Goal: Information Seeking & Learning: Compare options

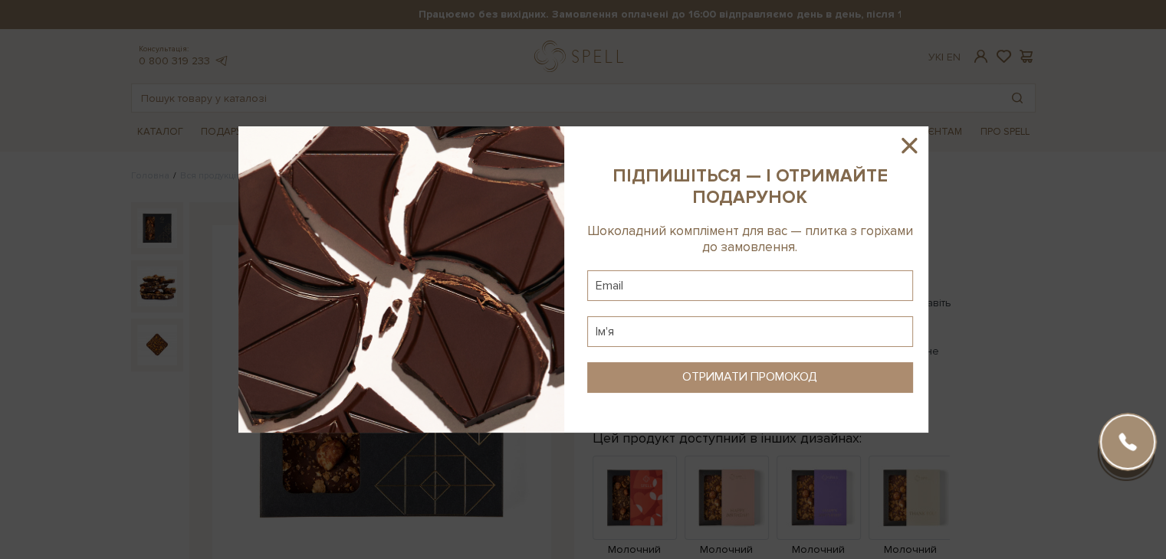
click at [194, 148] on div at bounding box center [583, 279] width 1166 height 559
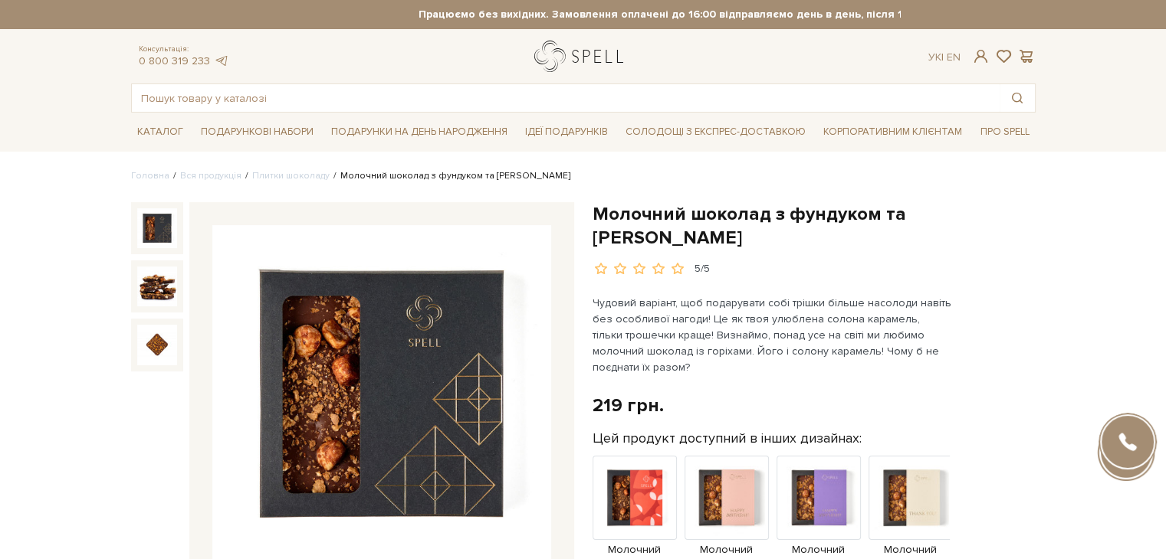
click at [576, 47] on link "logo" at bounding box center [582, 56] width 96 height 31
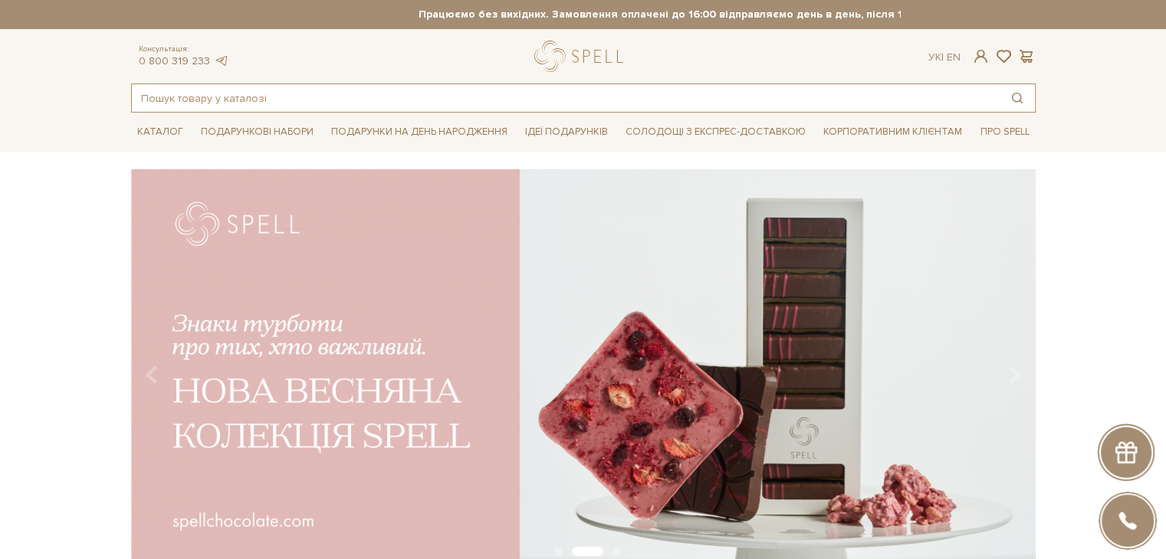
click at [534, 99] on input "text" at bounding box center [566, 98] width 868 height 28
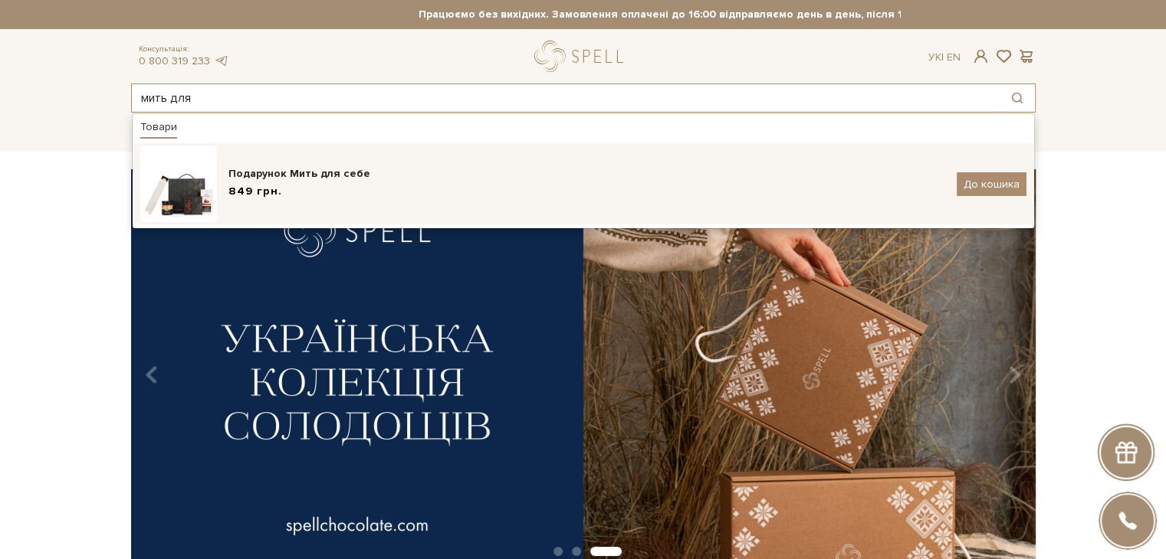
type input "мить для"
click at [480, 166] on div "Подарунок Мить для себе" at bounding box center [586, 173] width 717 height 15
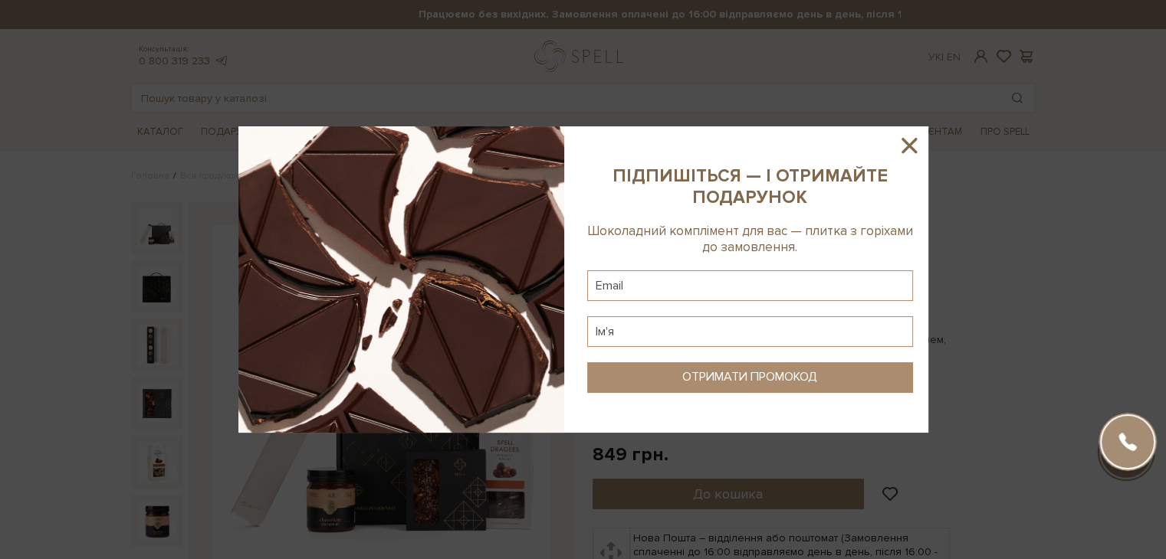
click at [917, 143] on icon at bounding box center [909, 146] width 26 height 26
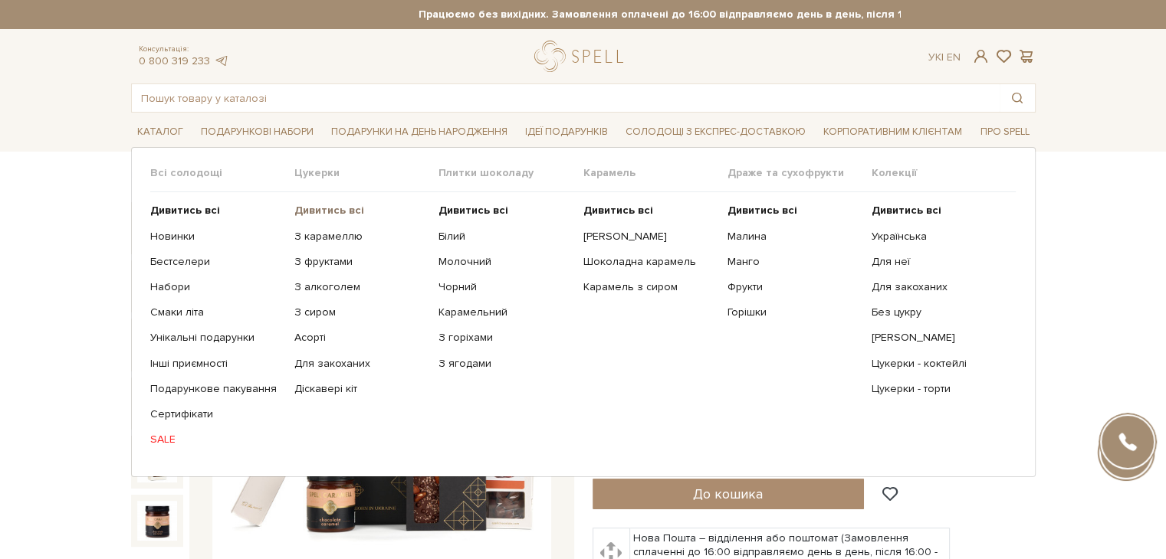
click at [338, 208] on b "Дивитись всі" at bounding box center [329, 210] width 70 height 13
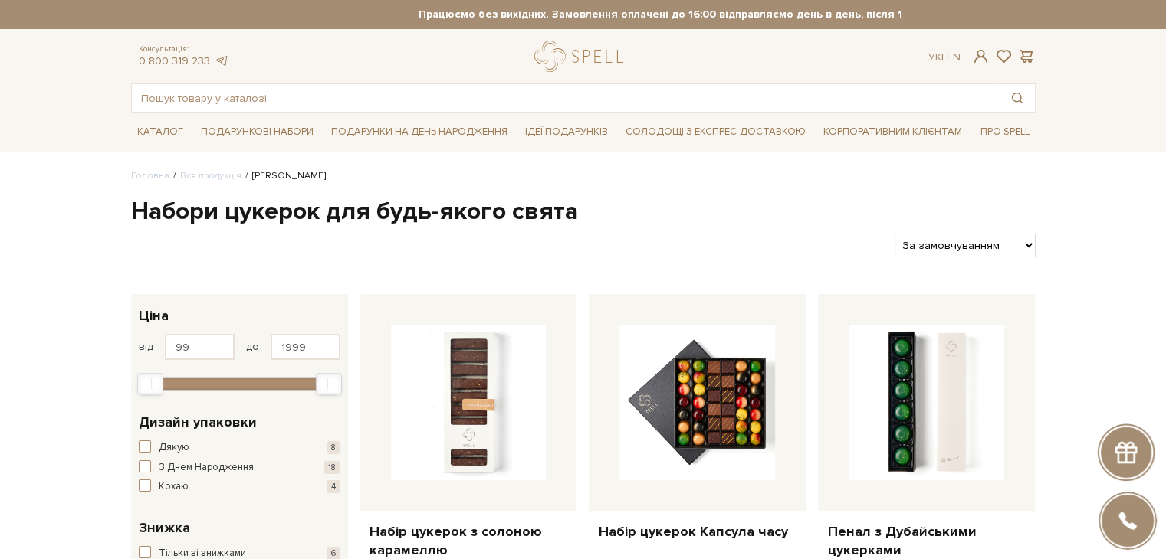
click at [986, 251] on select "За замовчуванням За Ціною (зростання) За Ціною (зменшення) Новинки За популярні…" at bounding box center [964, 246] width 140 height 24
select select "https://spellchocolate.com/our-productions/seti-cukerok/?sort=p.price&order=ASC"
click at [894, 234] on select "За замовчуванням За Ціною (зростання) За Ціною (зменшення) Новинки За популярні…" at bounding box center [964, 246] width 140 height 24
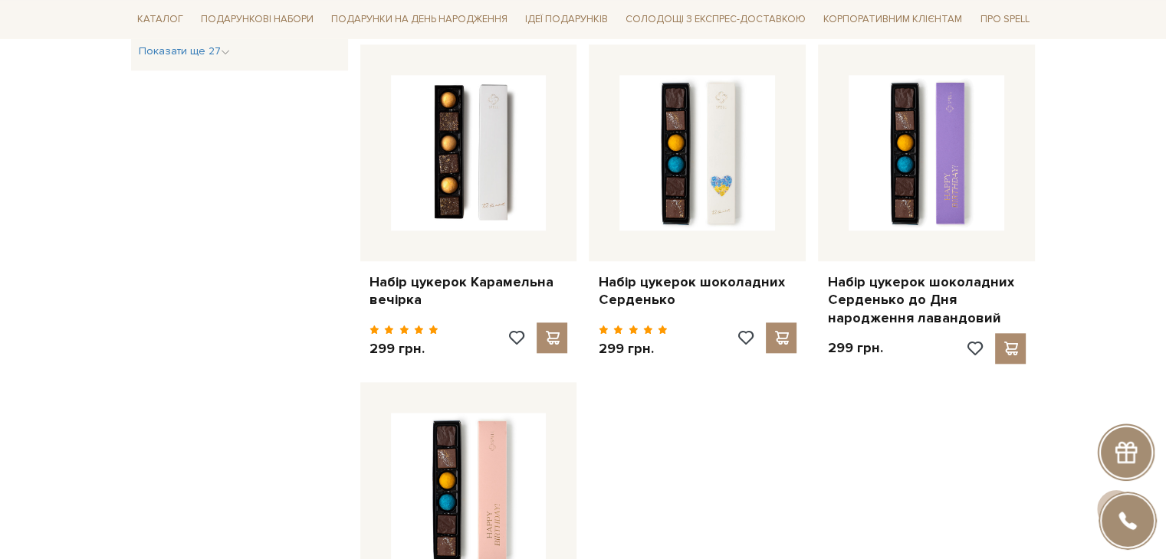
scroll to position [1456, 0]
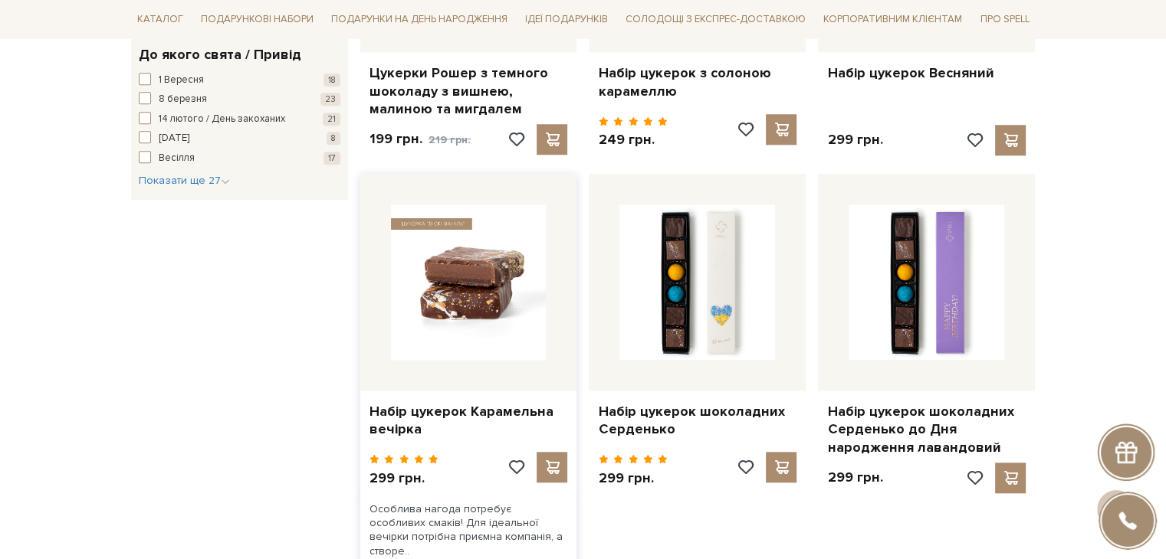
click at [475, 333] on img at bounding box center [469, 283] width 156 height 156
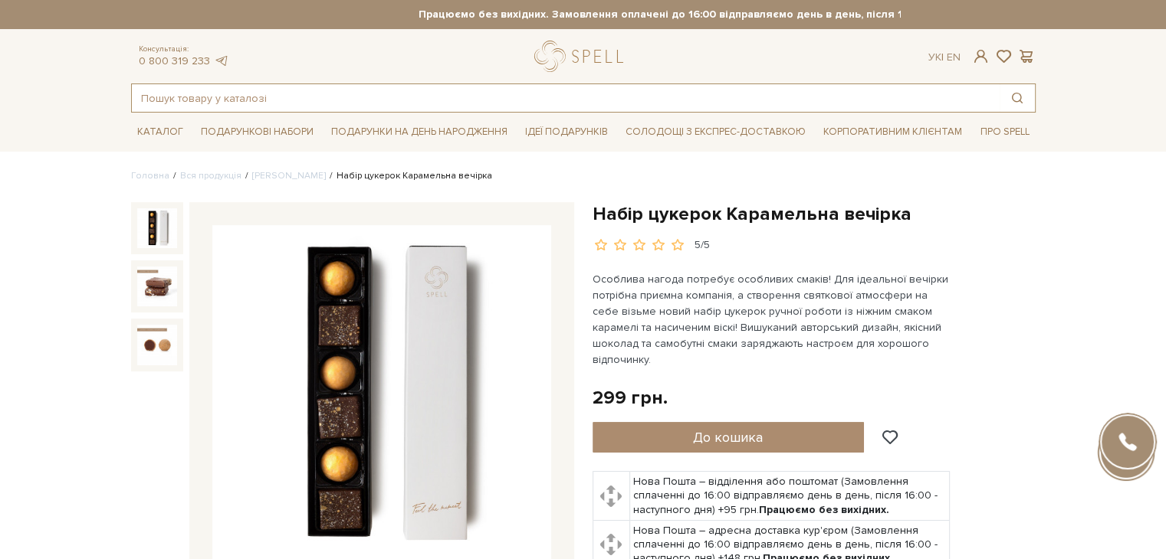
click at [245, 102] on input "text" at bounding box center [566, 98] width 868 height 28
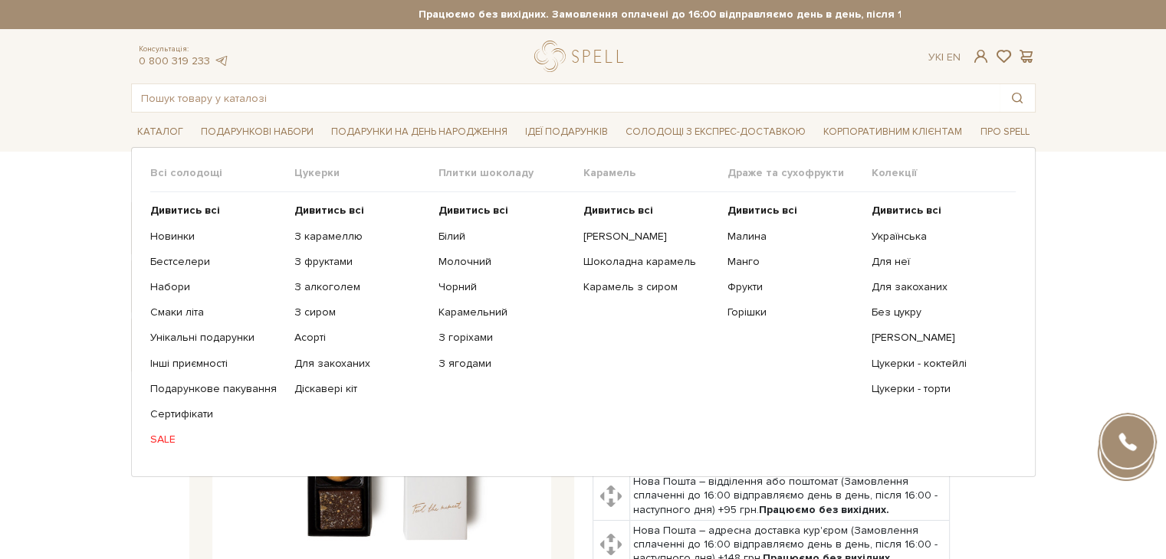
click at [333, 294] on ul "Дивитись всі З карамеллю З фруктами З алкоголем З сиром Асорті" at bounding box center [366, 325] width 144 height 266
click at [333, 287] on link "З алкоголем" at bounding box center [360, 287] width 133 height 14
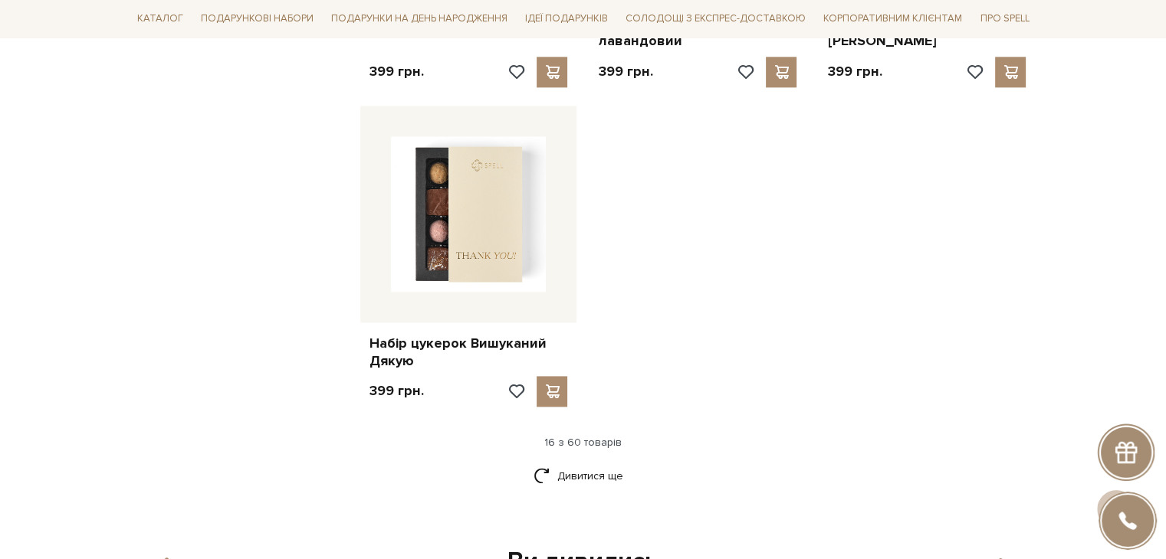
scroll to position [1839, 0]
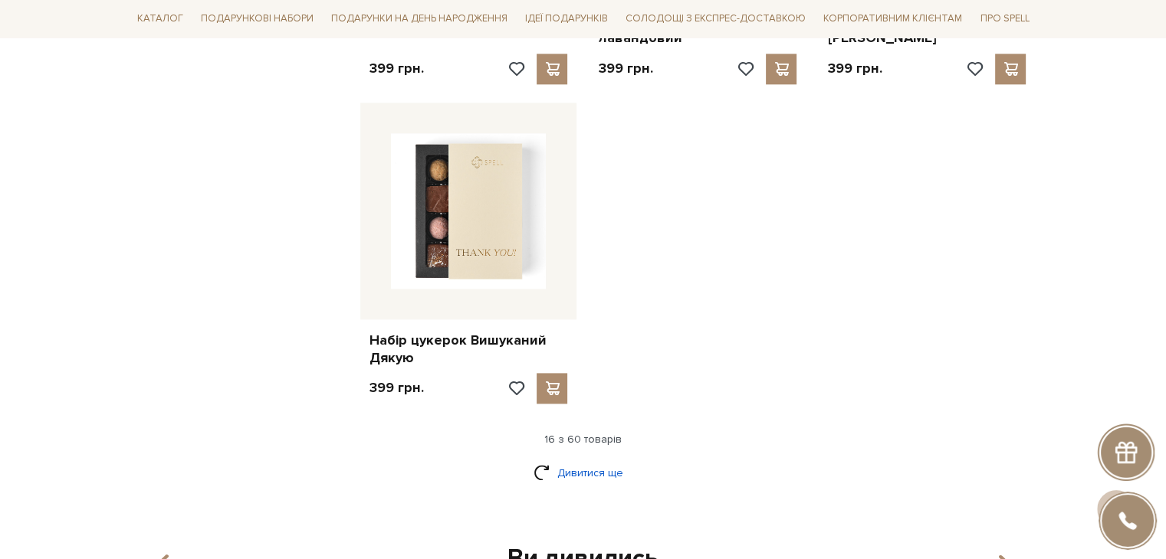
click at [609, 460] on link "Дивитися ще" at bounding box center [583, 473] width 100 height 27
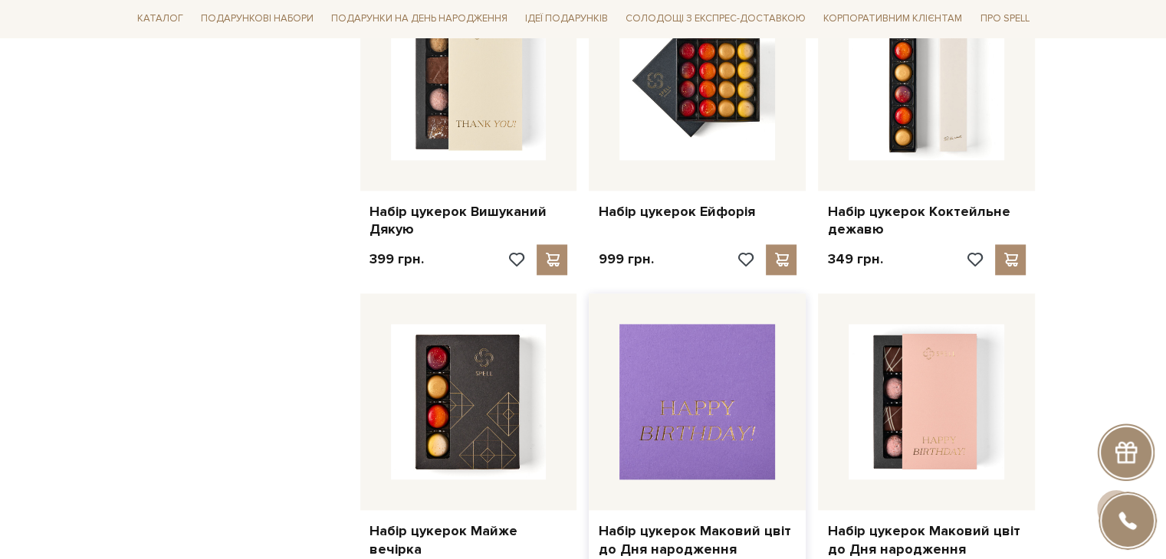
scroll to position [2069, 0]
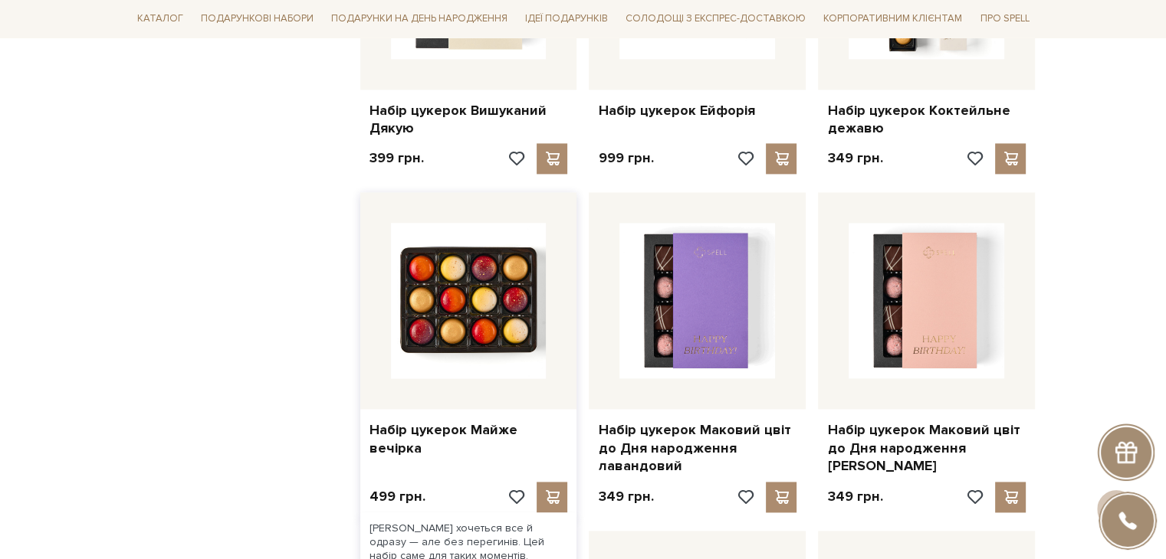
click at [463, 301] on img at bounding box center [469, 301] width 156 height 156
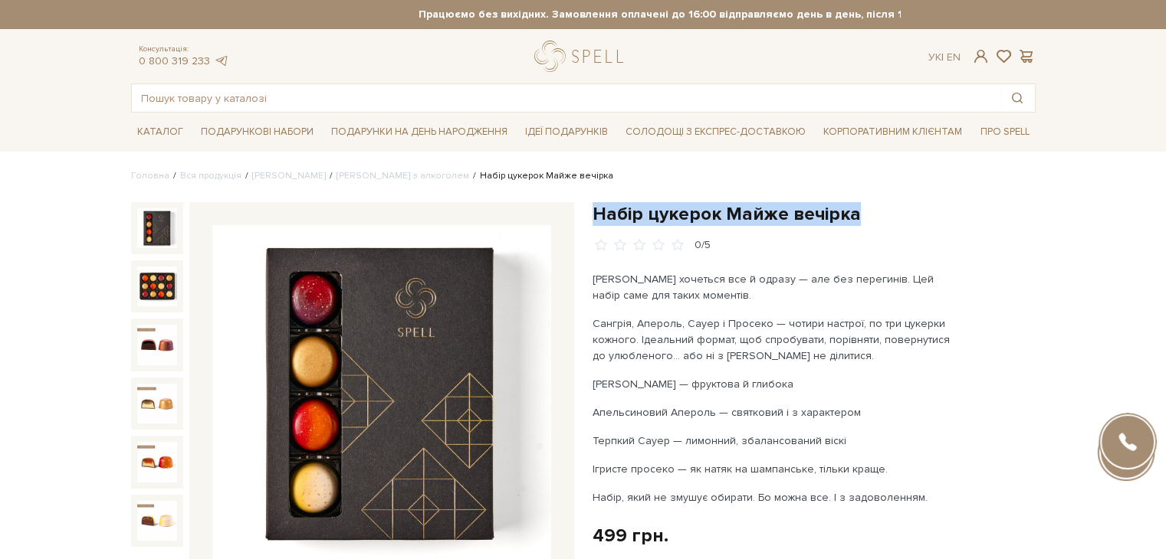
drag, startPoint x: 595, startPoint y: 210, endPoint x: 877, endPoint y: 211, distance: 282.0
click at [877, 211] on h1 "Набір цукерок Майже вечірка" at bounding box center [813, 214] width 443 height 24
copy h1 "Набір цукерок Майже вечірка"
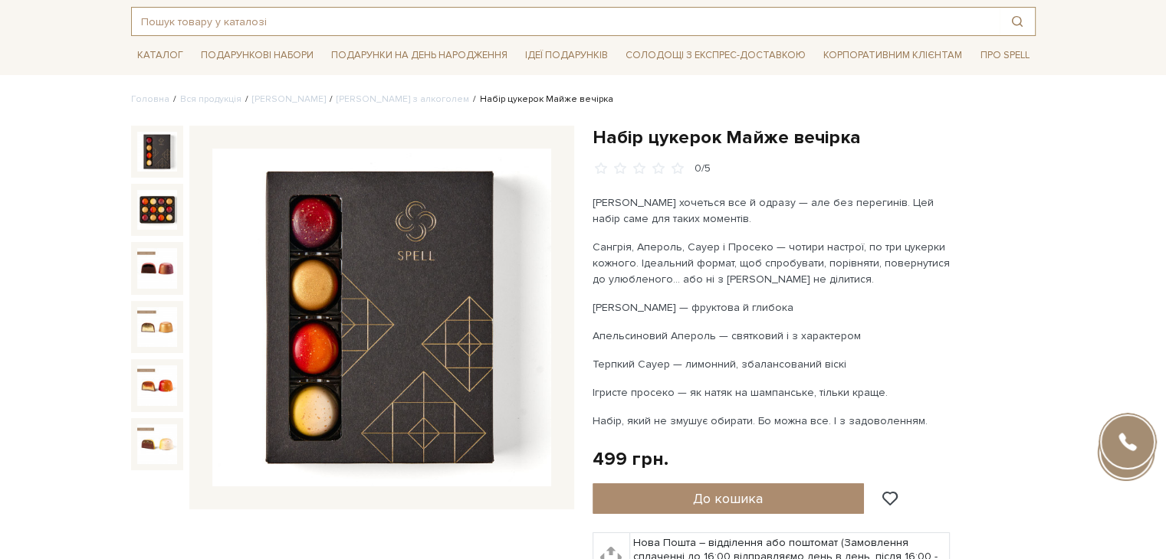
click at [285, 13] on input "text" at bounding box center [566, 22] width 868 height 28
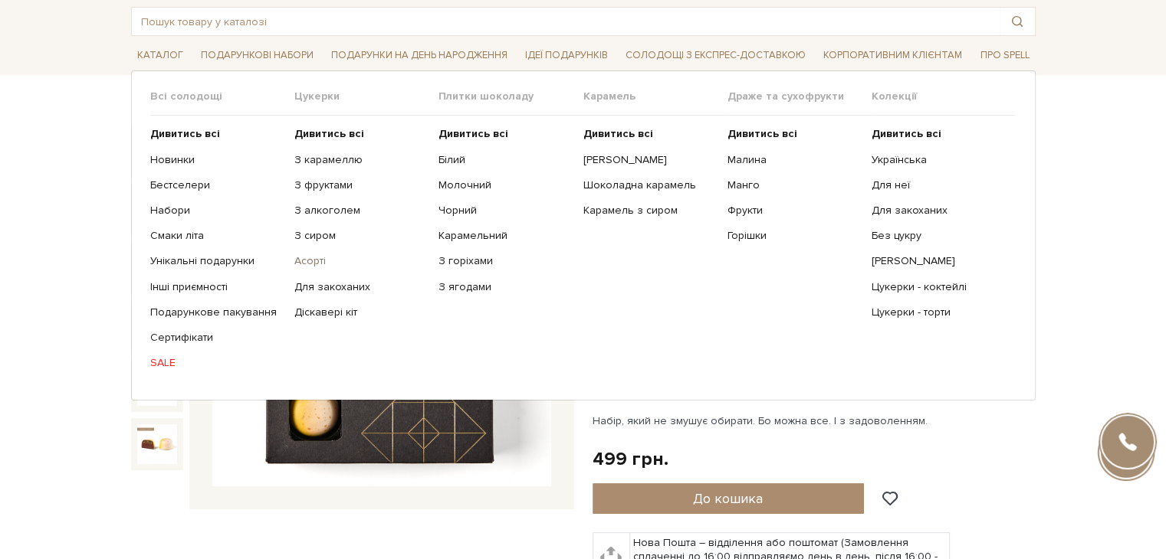
click at [313, 256] on link "Асорті" at bounding box center [360, 261] width 133 height 14
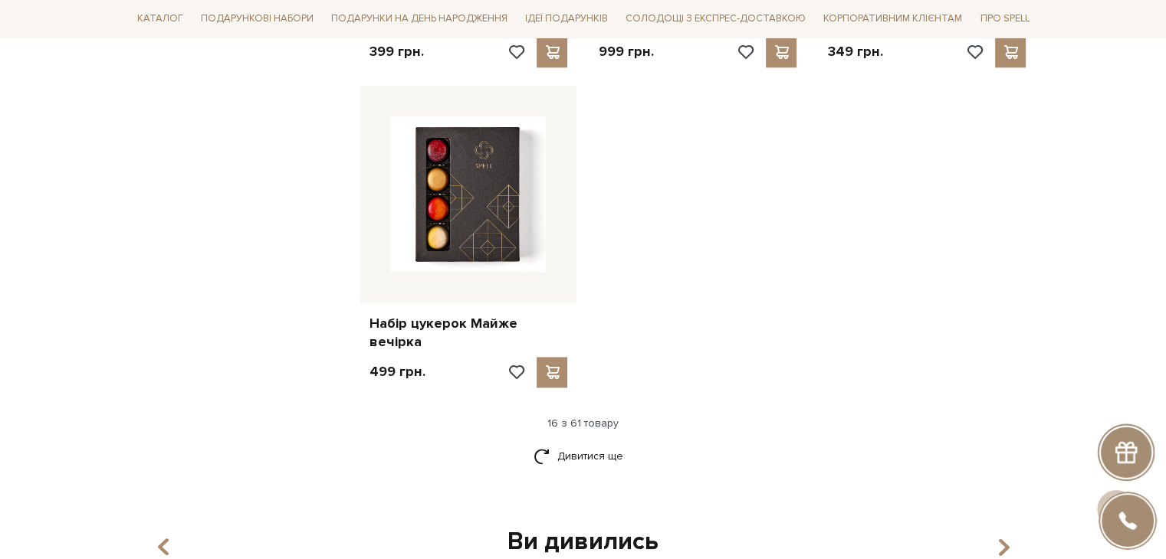
scroll to position [1839, 0]
click at [597, 441] on link "Дивитися ще" at bounding box center [583, 454] width 100 height 27
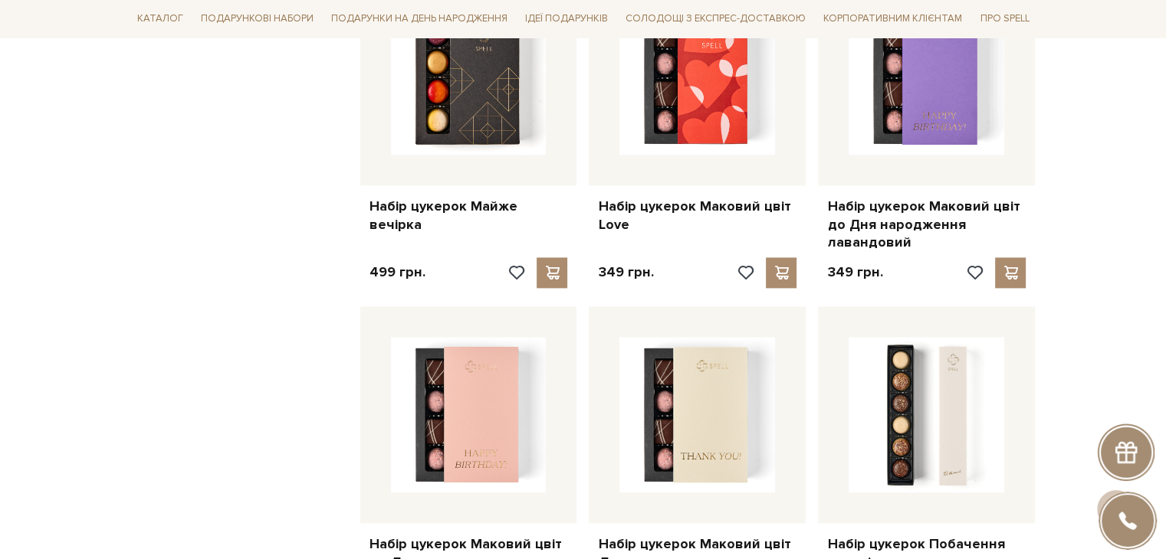
scroll to position [1993, 0]
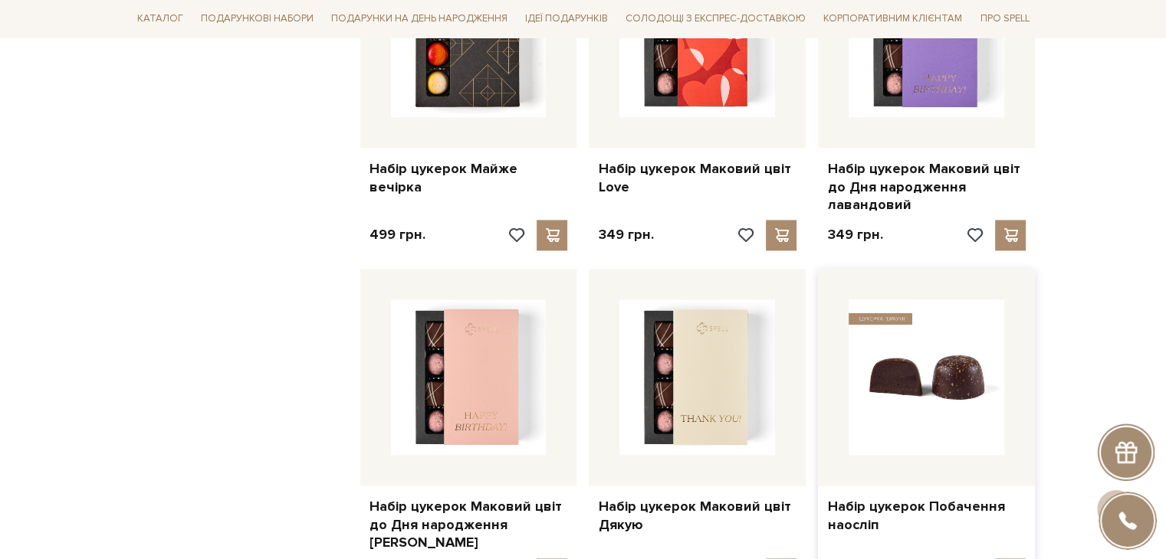
click at [952, 331] on img at bounding box center [926, 378] width 156 height 156
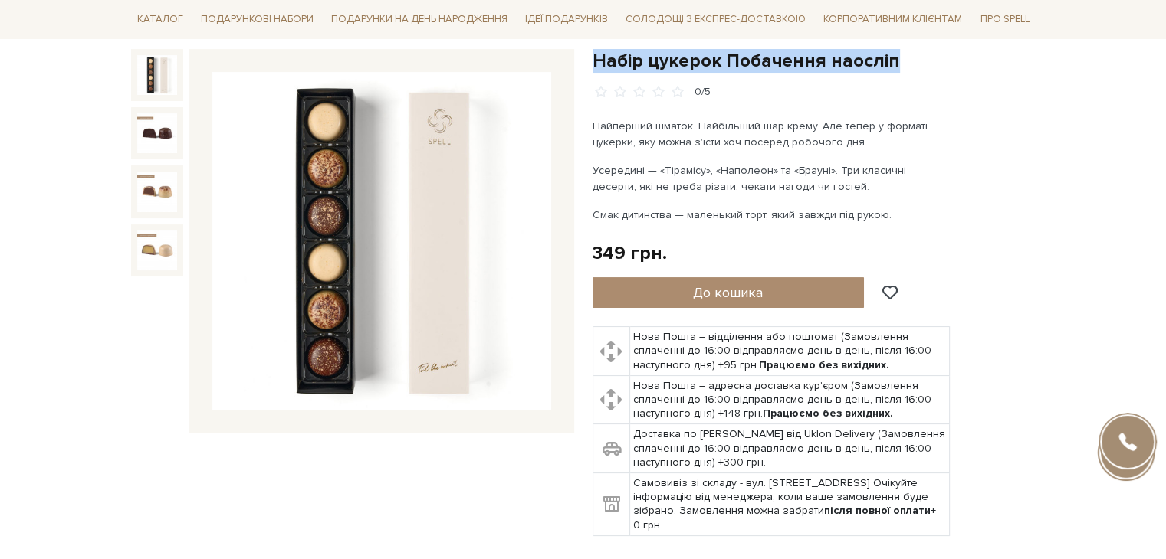
drag, startPoint x: 595, startPoint y: 57, endPoint x: 891, endPoint y: 59, distance: 295.8
click at [891, 59] on h1 "Набір цукерок Побачення наосліп" at bounding box center [813, 61] width 443 height 24
copy h1 "Набір цукерок Побачення наосліп"
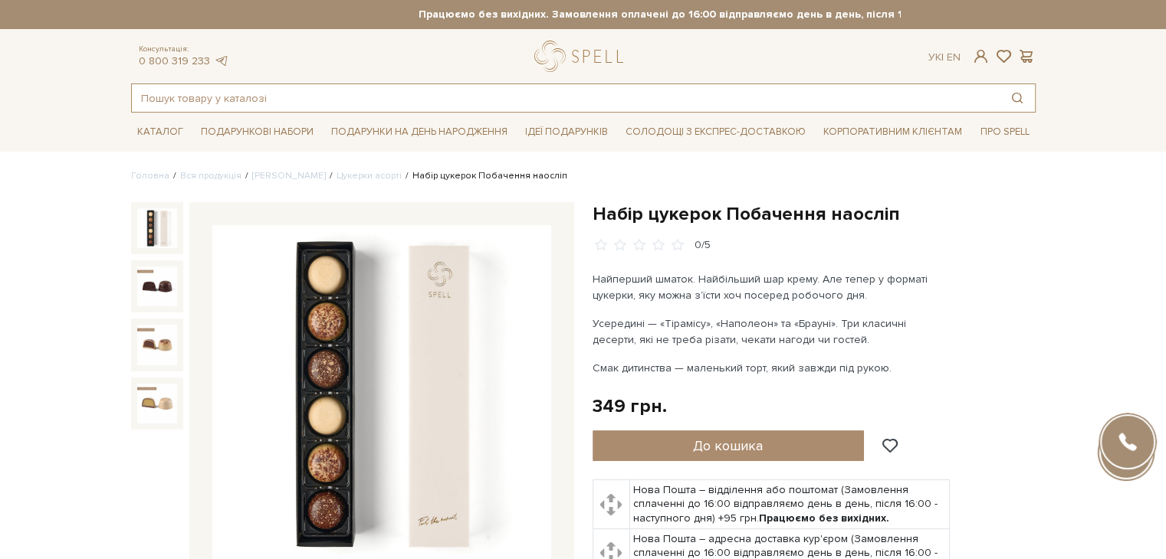
click at [362, 97] on input "text" at bounding box center [566, 98] width 868 height 28
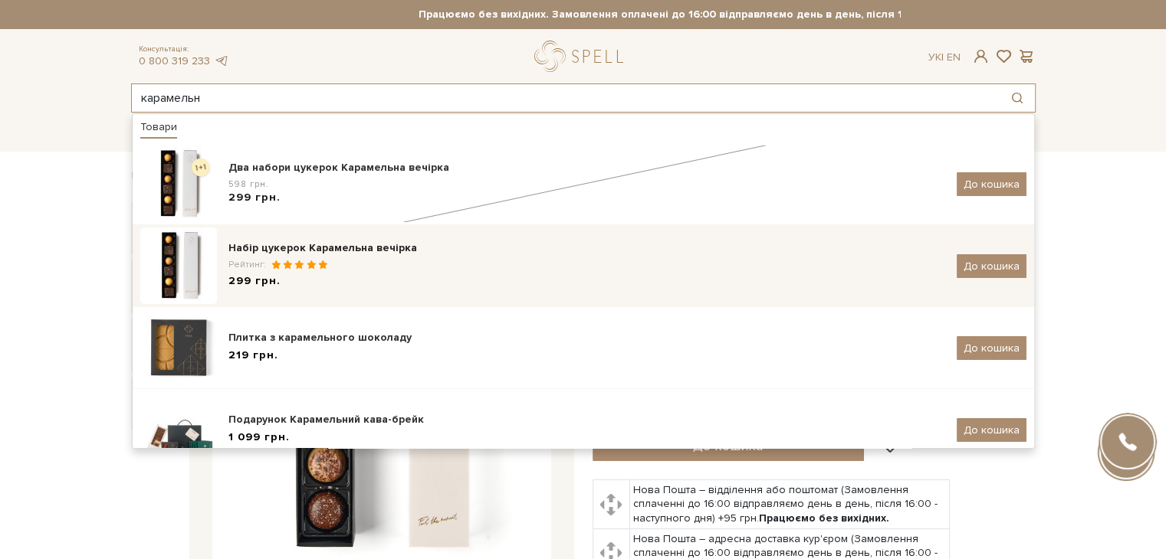
type input "карамельн"
click at [377, 280] on div "299 грн." at bounding box center [586, 282] width 717 height 16
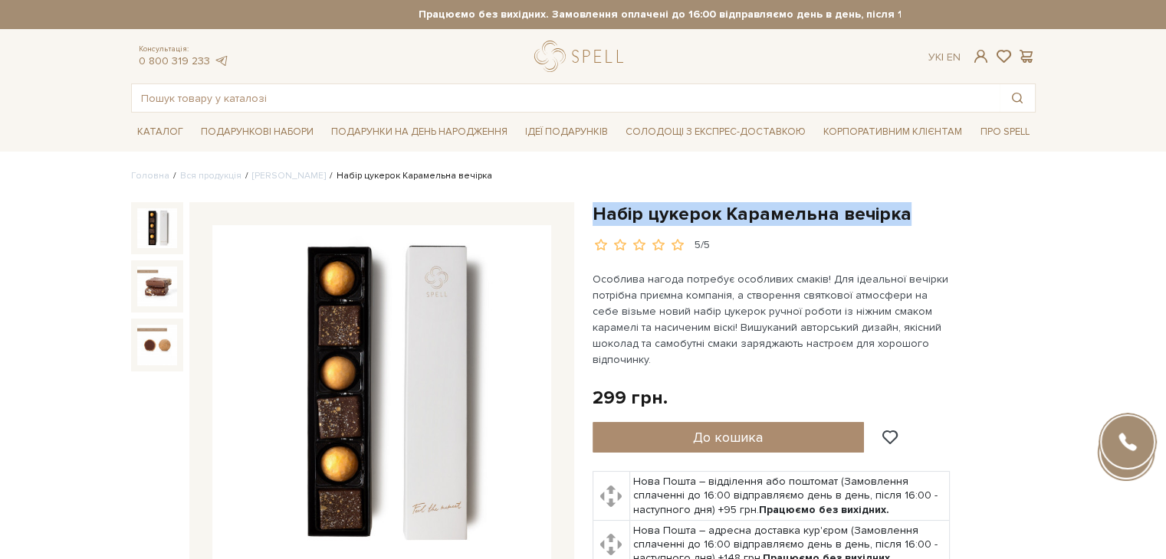
drag, startPoint x: 748, startPoint y: 225, endPoint x: 521, endPoint y: 274, distance: 232.1
click at [895, 214] on h1 "Набір цукерок Карамельна вечірка" at bounding box center [813, 214] width 443 height 24
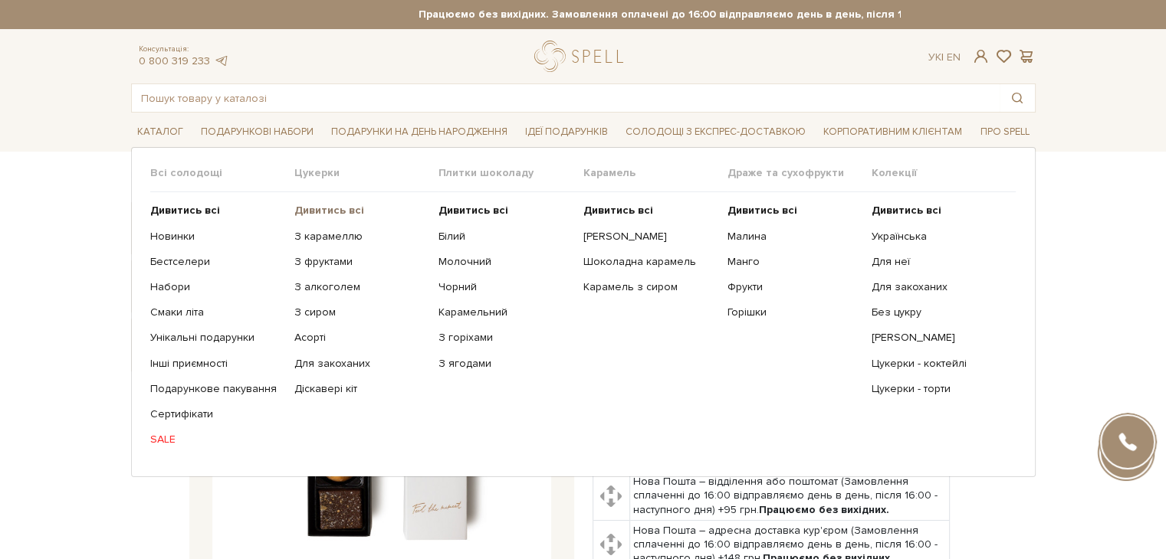
click at [327, 207] on b "Дивитись всі" at bounding box center [329, 210] width 70 height 13
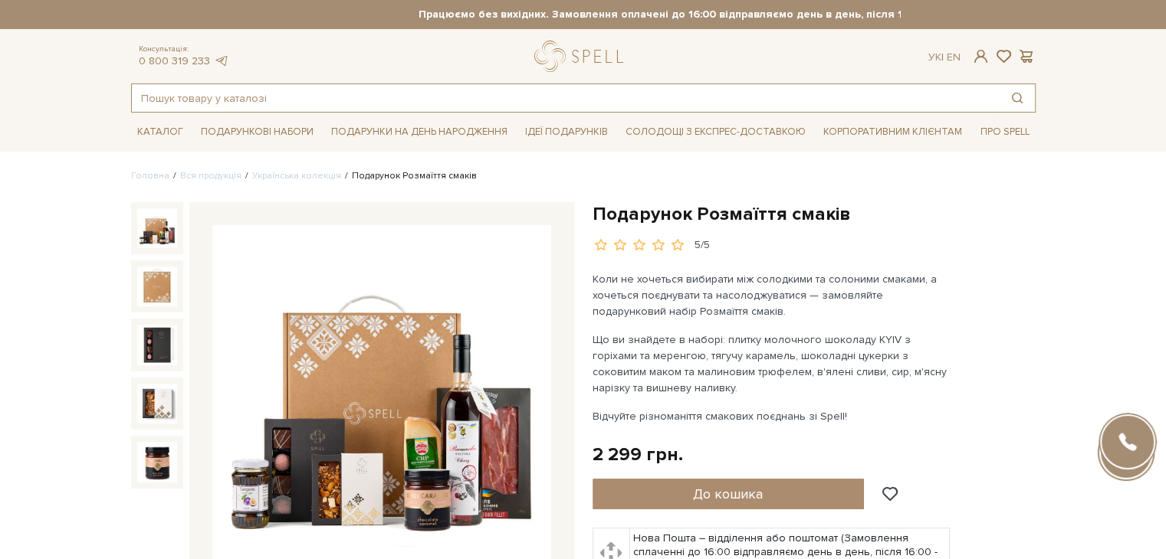
click at [543, 96] on input "text" at bounding box center [566, 98] width 868 height 28
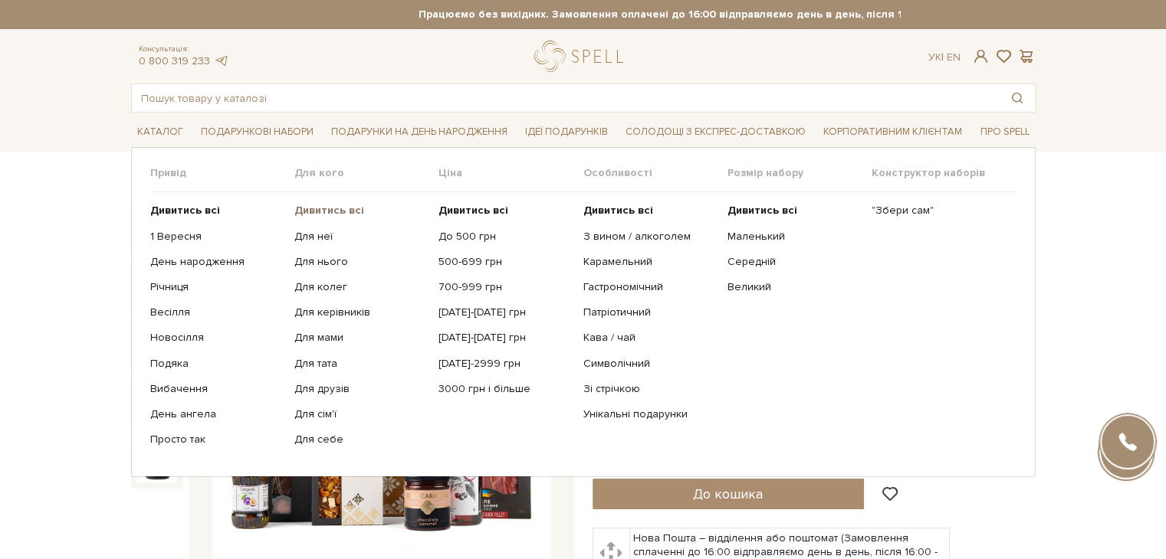
click at [316, 210] on b "Дивитись всі" at bounding box center [329, 210] width 70 height 13
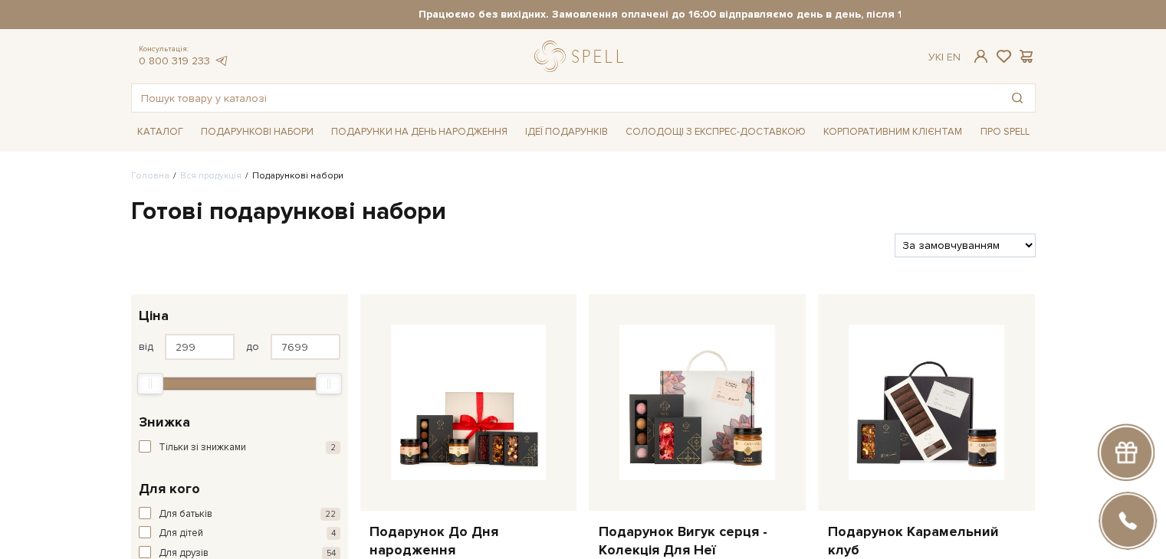
click at [929, 243] on select "За замовчуванням За Ціною (зростання) За Ціною (зменшення) Новинки За популярні…" at bounding box center [964, 246] width 140 height 24
select select "[URL][DOMAIN_NAME]"
click at [894, 234] on select "За замовчуванням За Ціною (зростання) За Ціною (зменшення) Новинки За популярні…" at bounding box center [964, 246] width 140 height 24
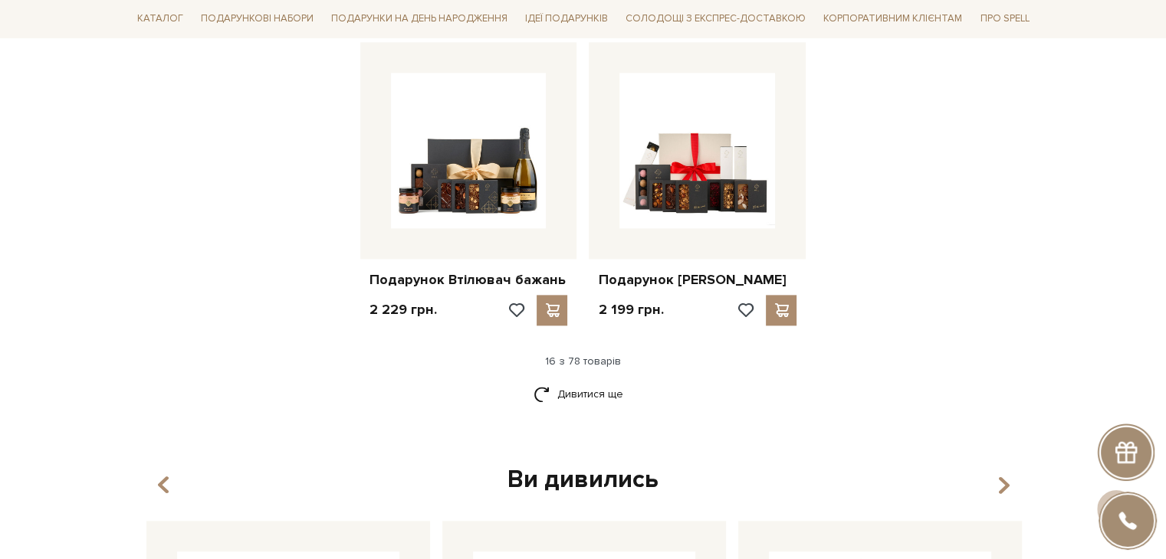
scroll to position [1916, 0]
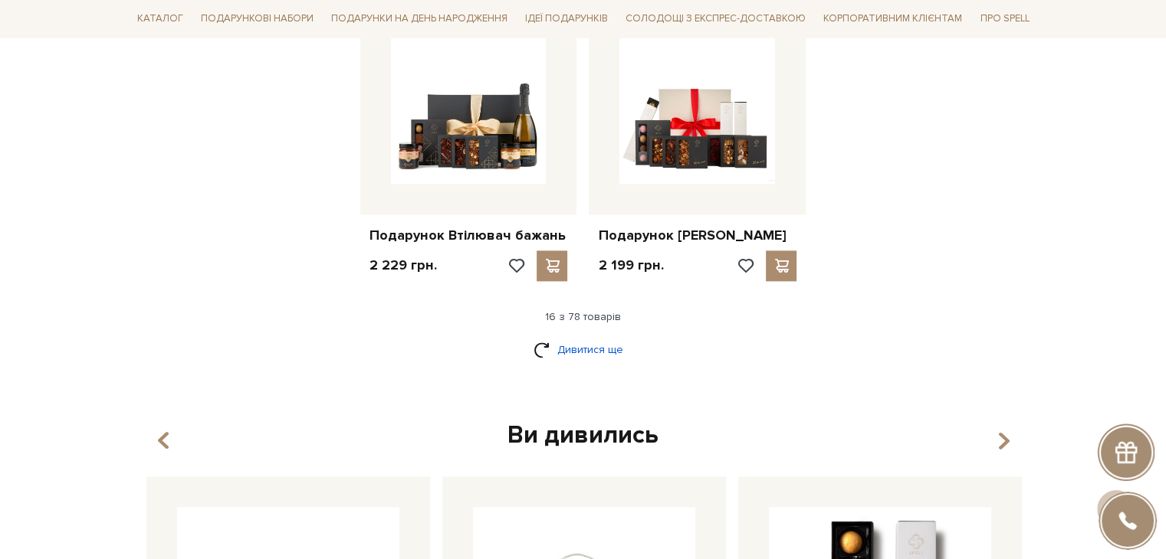
click at [601, 344] on link "Дивитися ще" at bounding box center [583, 349] width 100 height 27
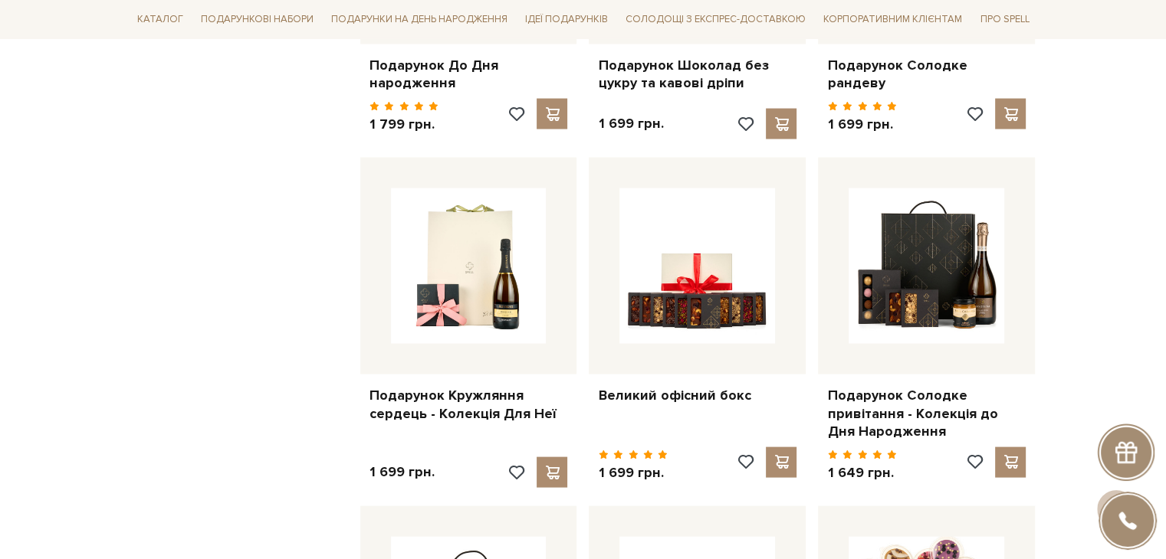
scroll to position [3066, 0]
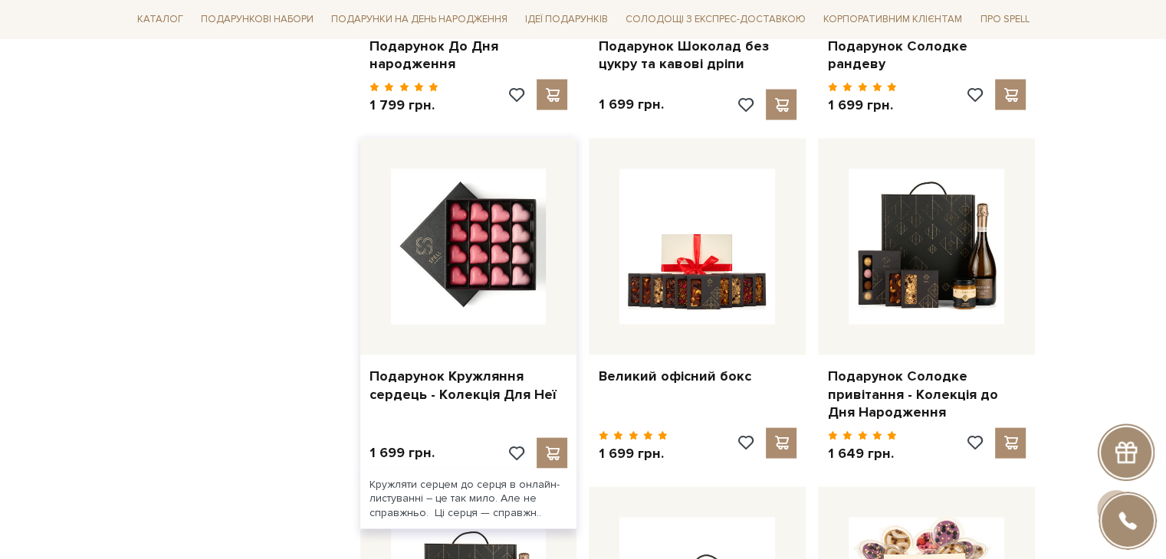
click at [518, 219] on img at bounding box center [469, 247] width 156 height 156
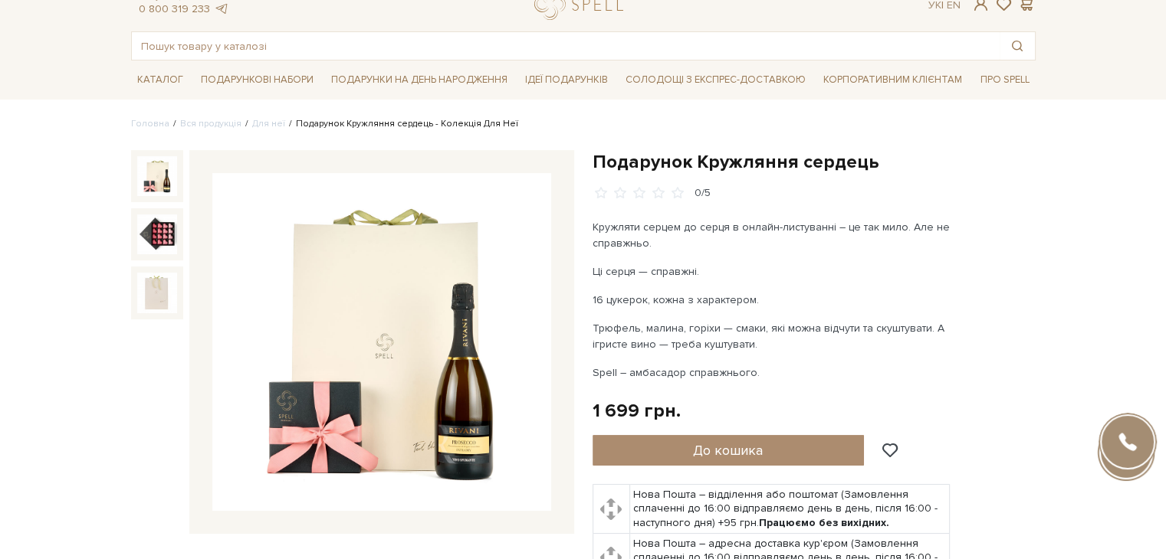
scroll to position [77, 0]
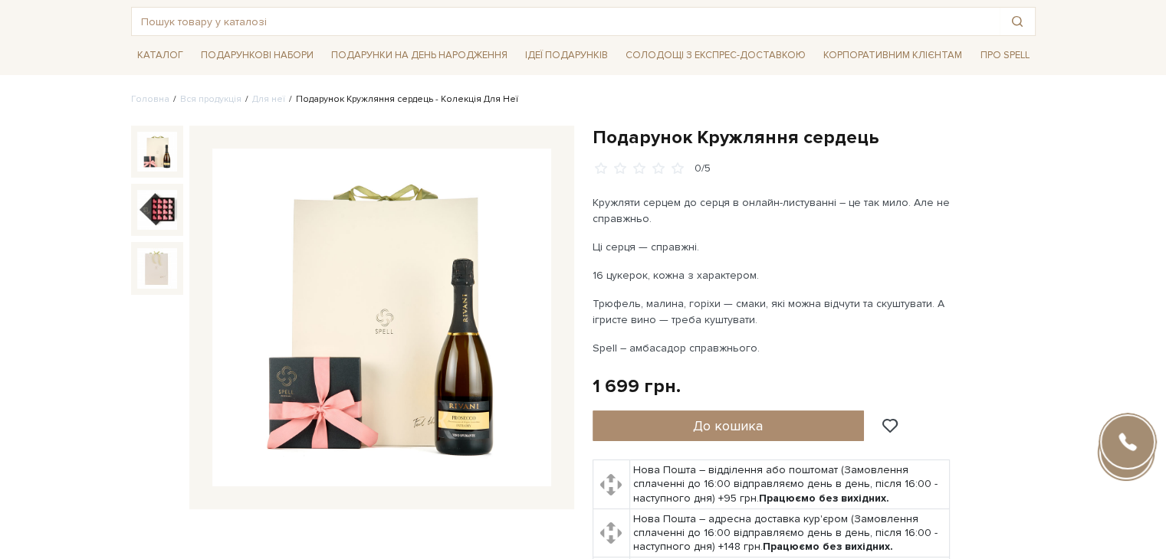
click at [1005, 481] on div "Подарунок Кружляння сердець 0/5" at bounding box center [813, 398] width 443 height 544
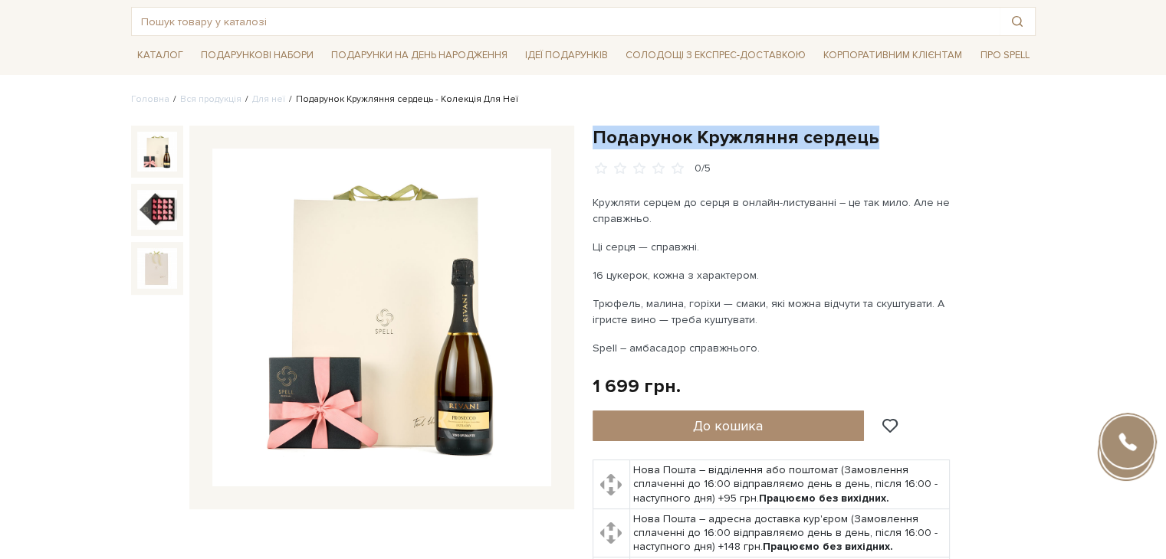
drag, startPoint x: 592, startPoint y: 134, endPoint x: 894, endPoint y: 142, distance: 301.3
click at [894, 142] on h1 "Подарунок Кружляння сердець" at bounding box center [813, 138] width 443 height 24
copy h1 "Подарунок Кружляння сердець"
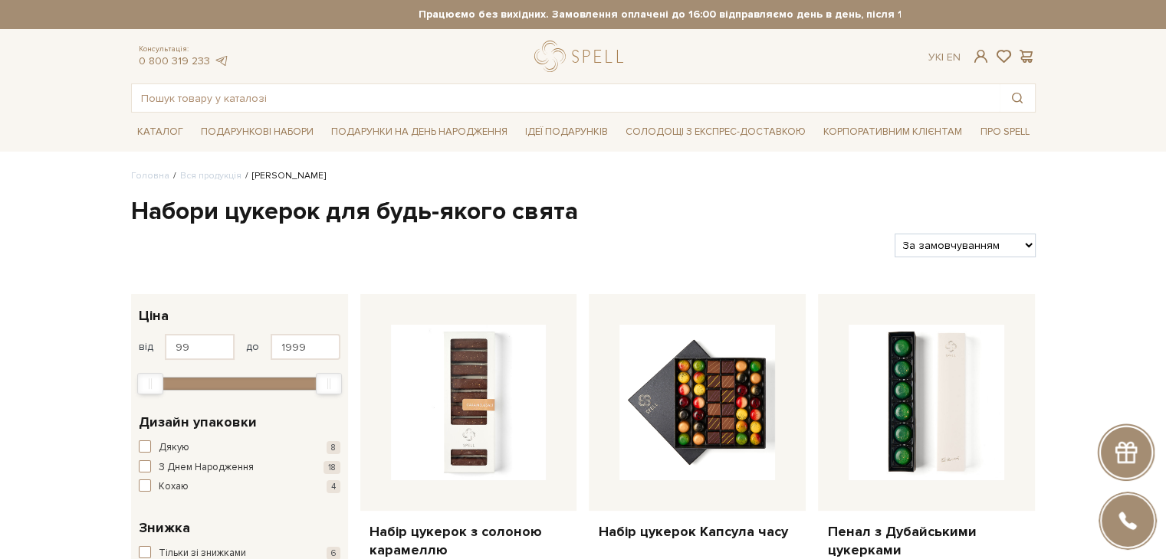
click at [979, 241] on select "За замовчуванням За Ціною (зростання) За Ціною (зменшення) Новинки За популярні…" at bounding box center [964, 246] width 140 height 24
select select "[URL][DOMAIN_NAME]"
click at [894, 234] on select "За замовчуванням За Ціною (зростання) За Ціною (зменшення) Новинки За популярні…" at bounding box center [964, 246] width 140 height 24
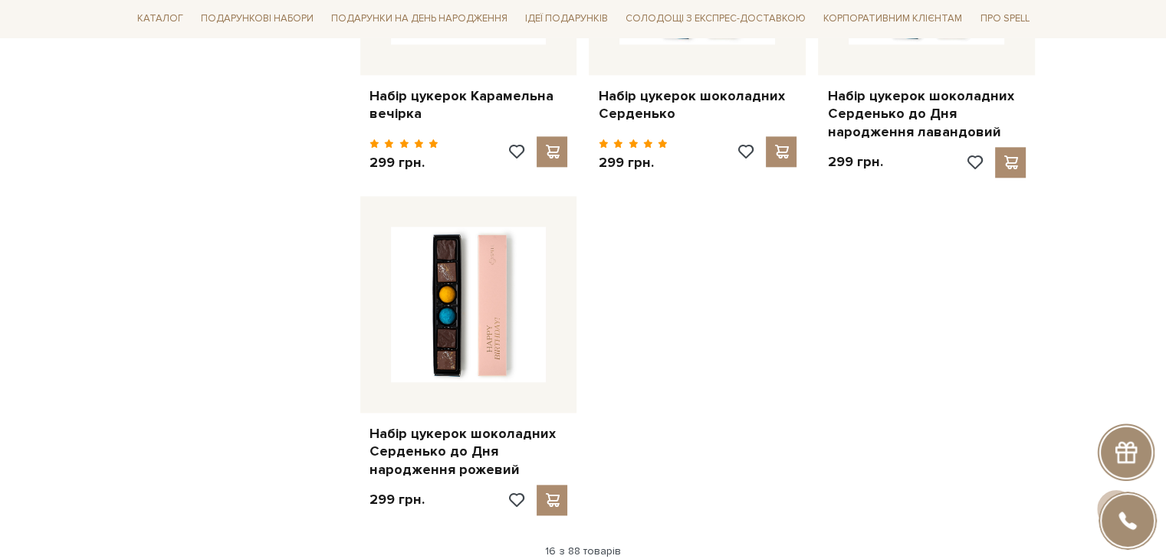
scroll to position [2069, 0]
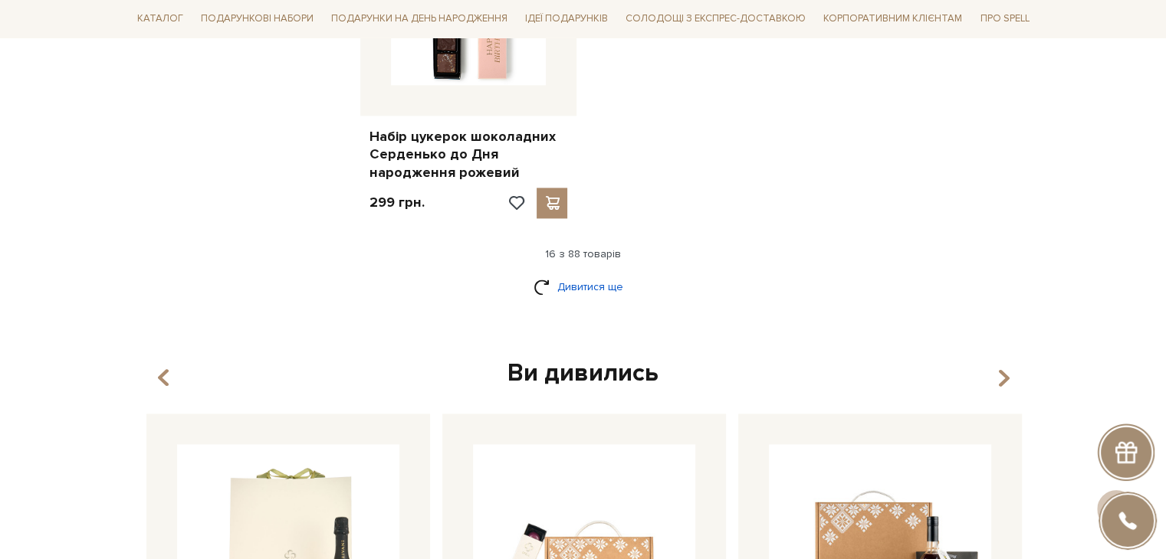
click at [619, 294] on link "Дивитися ще" at bounding box center [583, 287] width 100 height 27
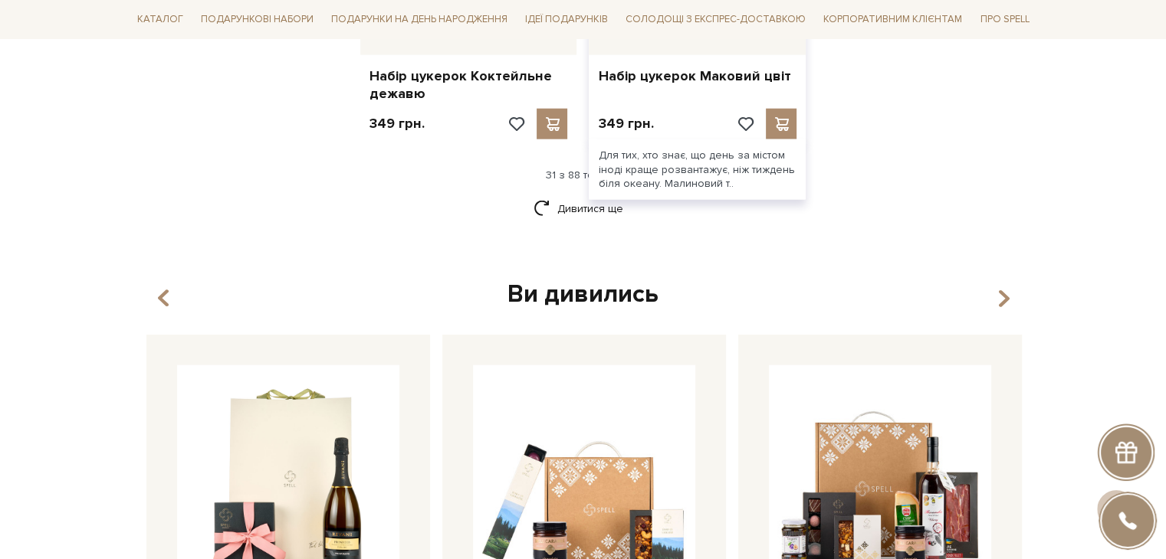
scroll to position [3679, 0]
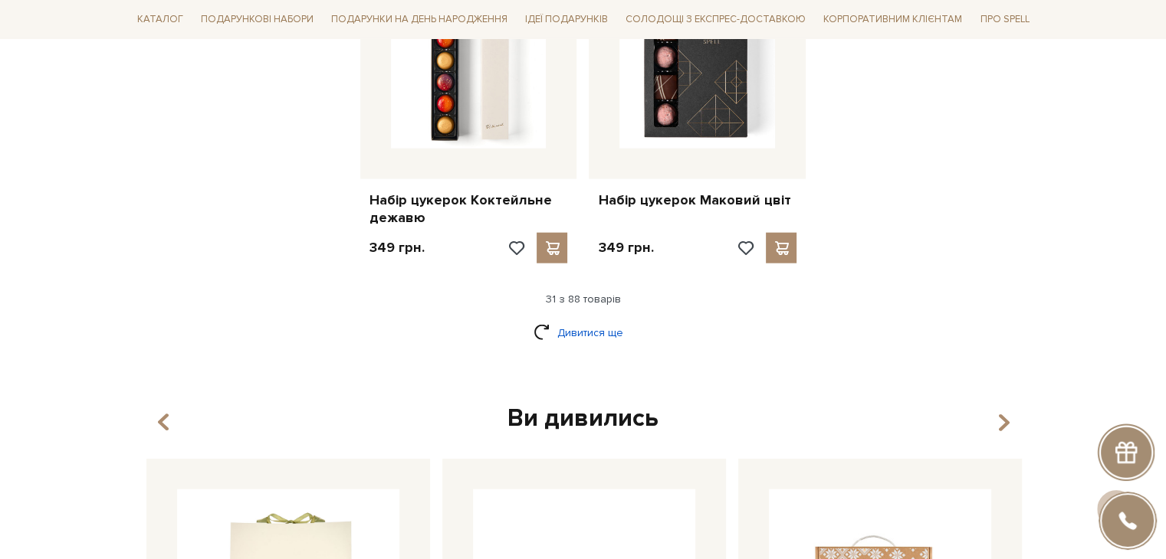
click at [594, 340] on link "Дивитися ще" at bounding box center [583, 333] width 100 height 27
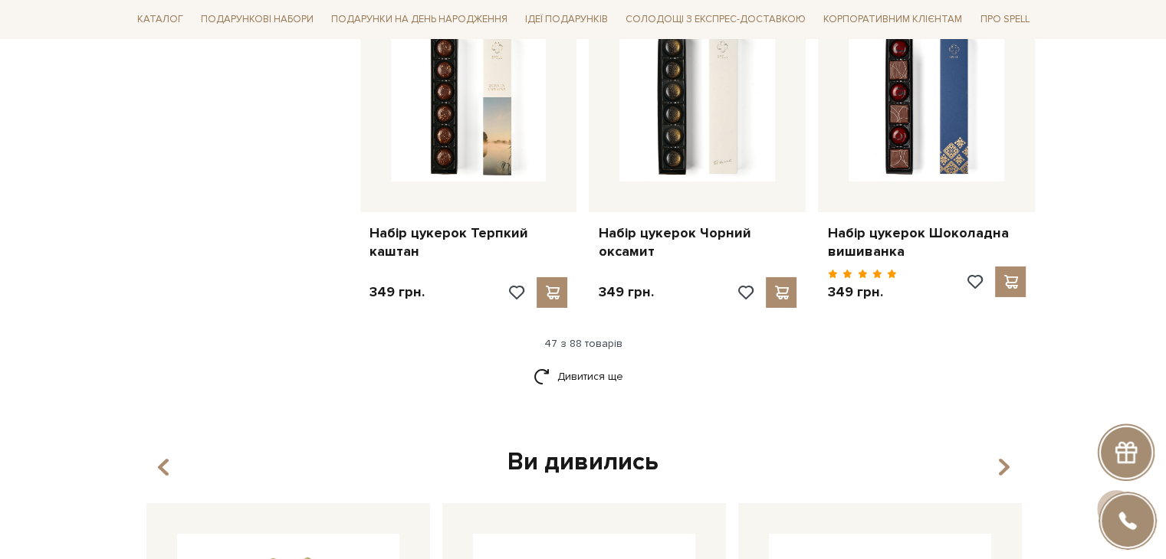
scroll to position [5518, 0]
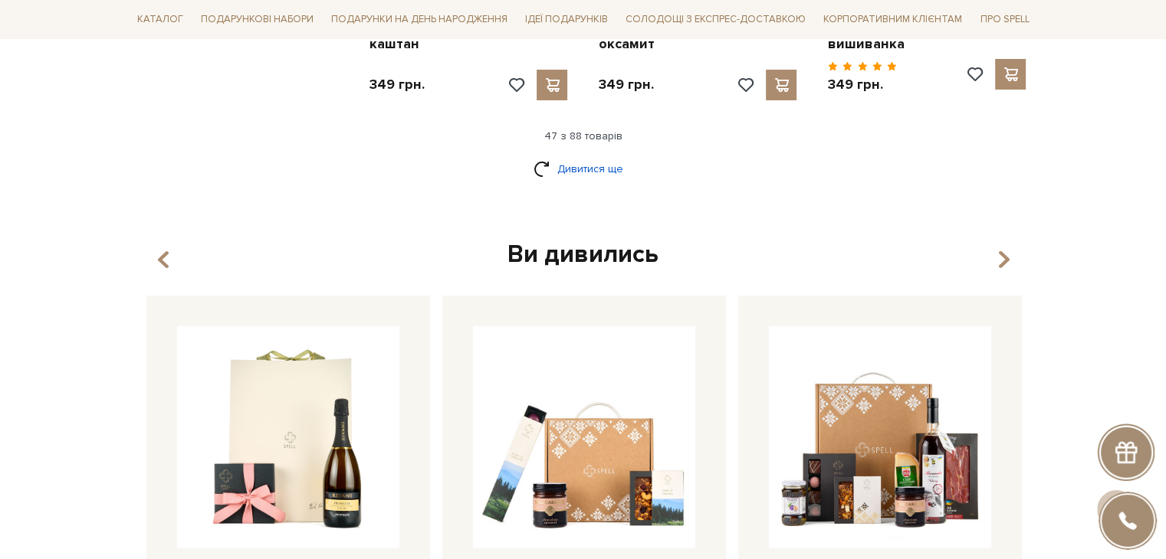
click at [553, 156] on link "Дивитися ще" at bounding box center [583, 169] width 100 height 27
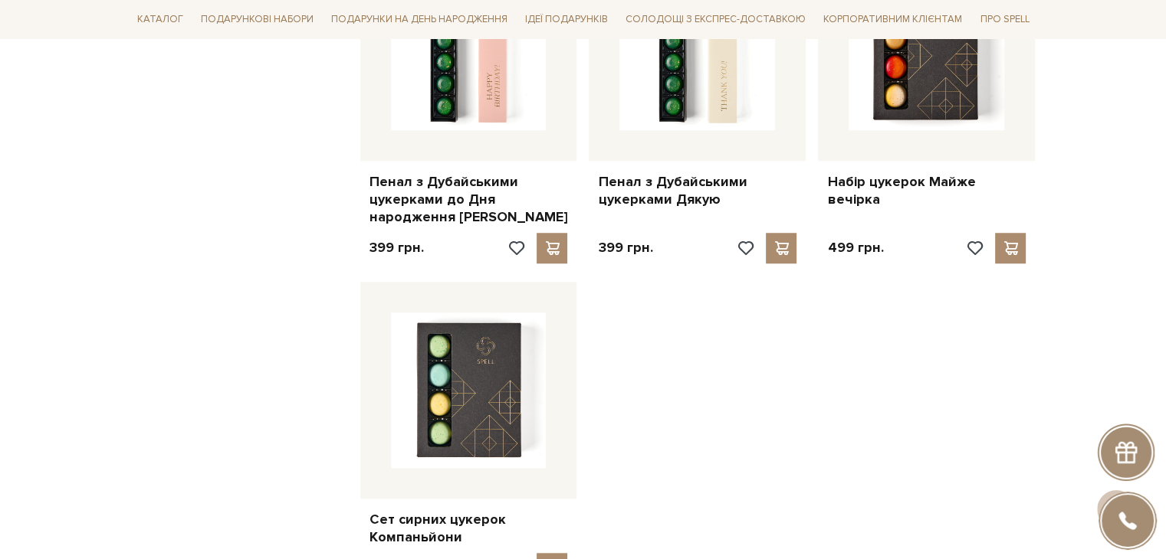
scroll to position [7127, 0]
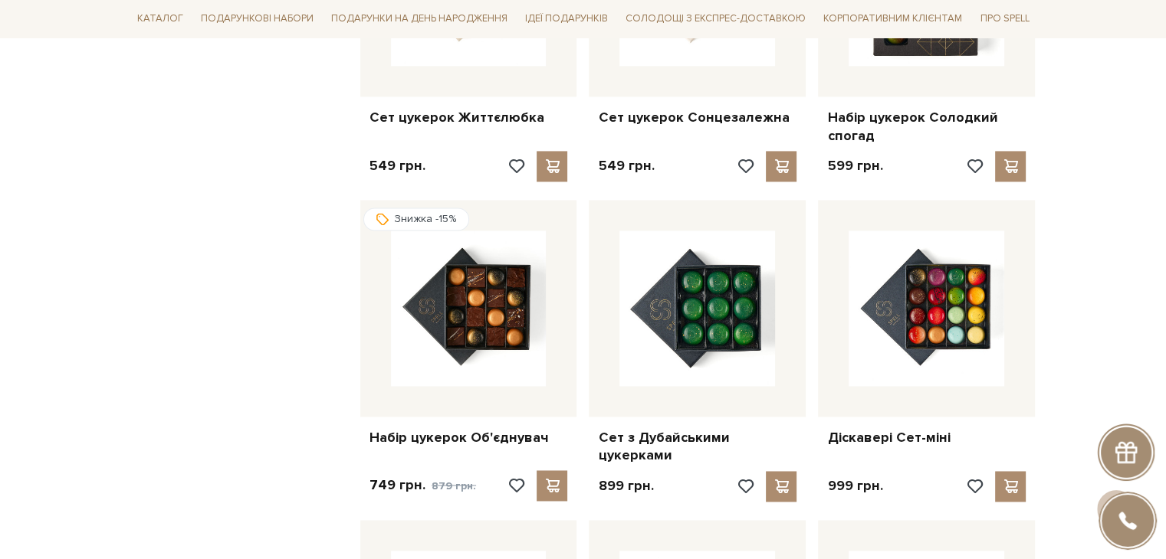
scroll to position [8277, 0]
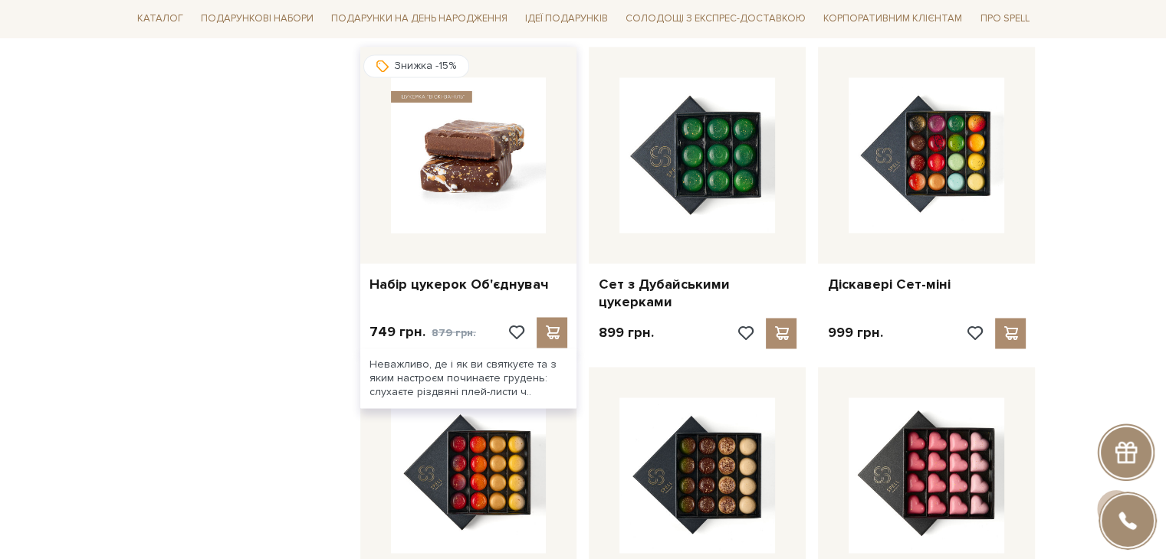
click at [484, 79] on img at bounding box center [469, 155] width 156 height 156
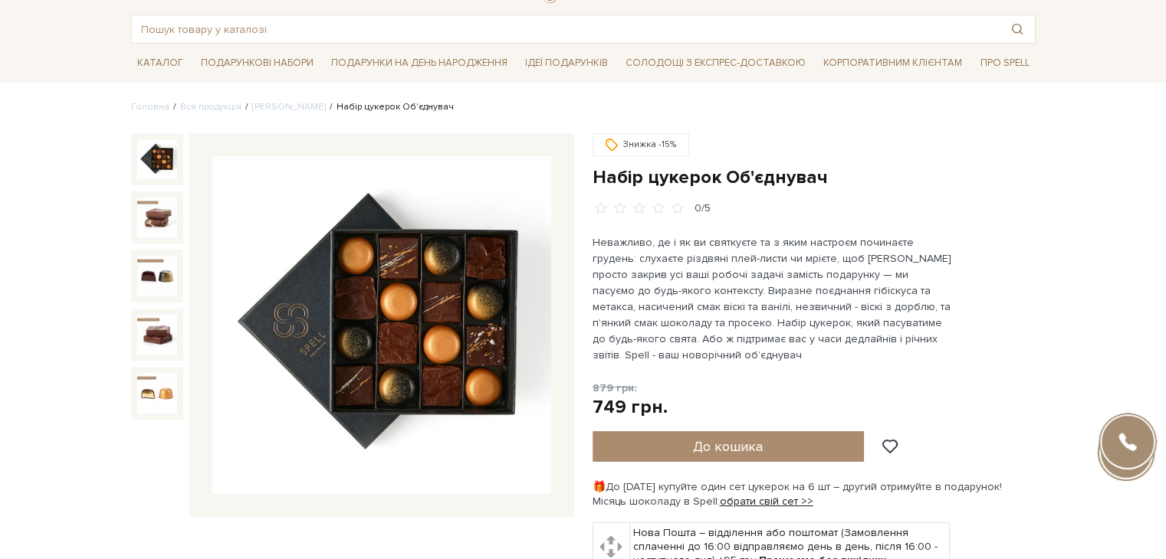
scroll to position [77, 0]
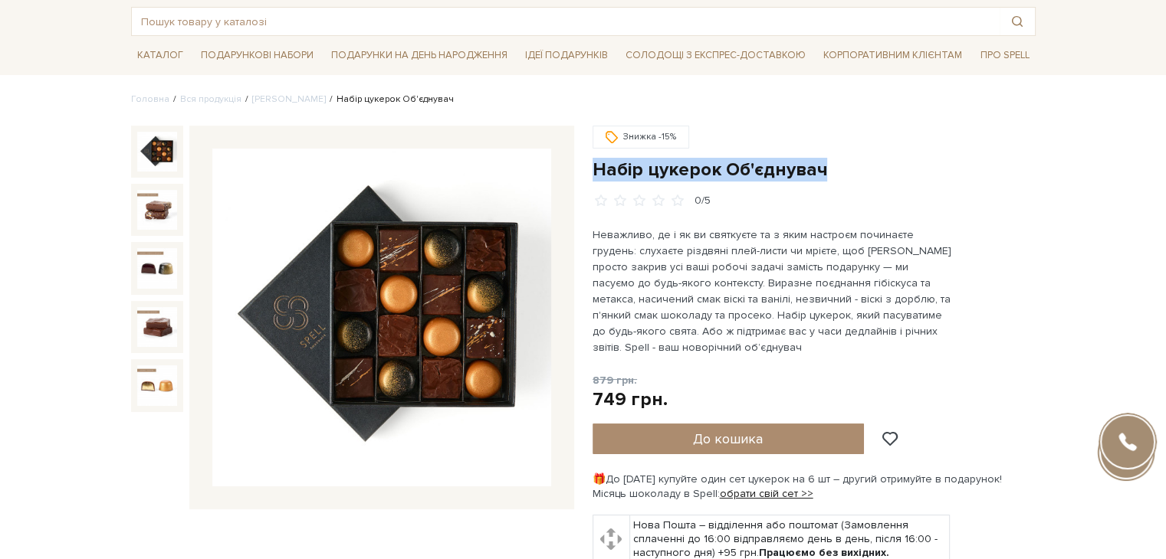
drag, startPoint x: 595, startPoint y: 172, endPoint x: 831, endPoint y: 161, distance: 236.3
click at [832, 162] on h1 "Набір цукерок Об'єднувач" at bounding box center [813, 170] width 443 height 24
copy h1 "Набір цукерок Об'єднувач"
click at [1042, 214] on div "Знижка -15% Набір цукерок Об'єднувач" at bounding box center [813, 435] width 461 height 618
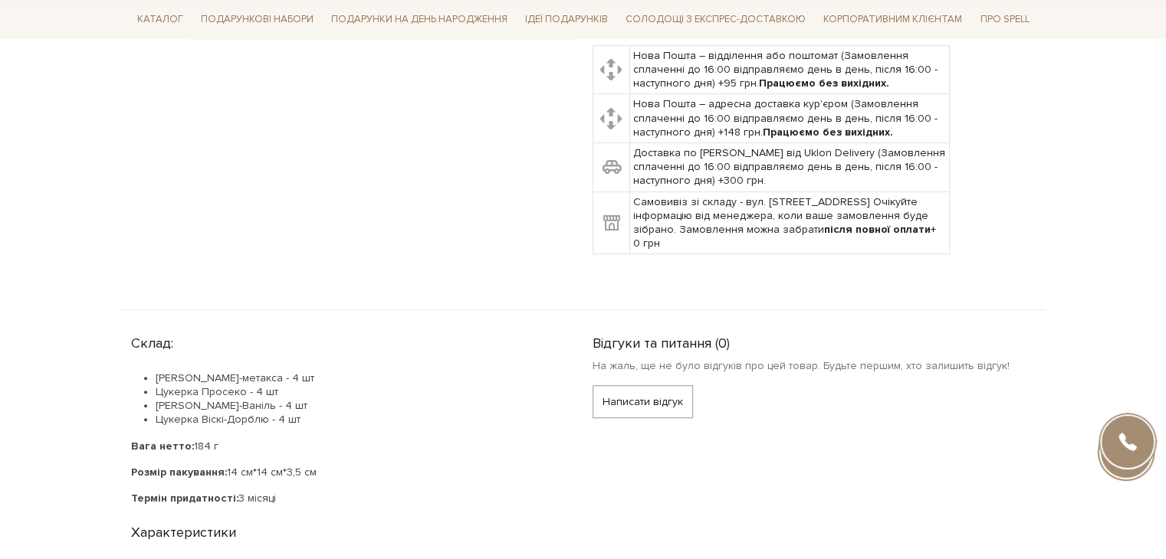
scroll to position [613, 0]
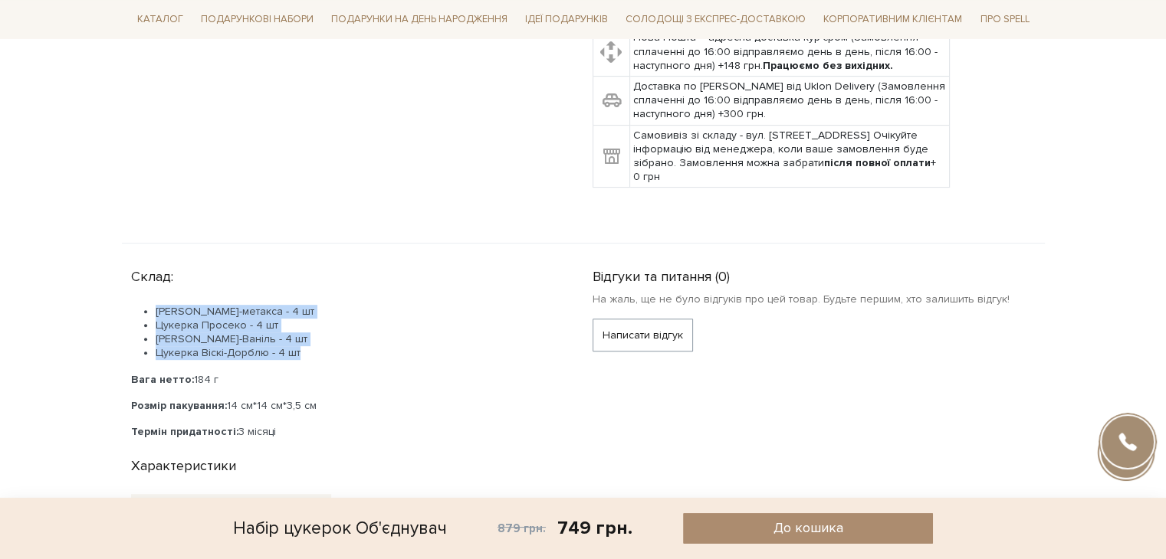
drag, startPoint x: 157, startPoint y: 307, endPoint x: 313, endPoint y: 350, distance: 161.6
click at [313, 350] on ul "[PERSON_NAME]-метакса - 4 шт Цукерка Просеко - 4 шт Цукерка Віскі-Ваніль - 4 шт…" at bounding box center [343, 333] width 425 height 56
copy ul "[PERSON_NAME]-метакса - 4 шт Цукерка Просеко - 4 шт Цукерка Віскі-Ваніль - 4 шт…"
